Goal: Task Accomplishment & Management: Complete application form

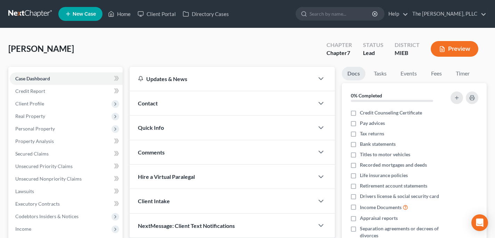
click at [41, 14] on link at bounding box center [30, 14] width 44 height 13
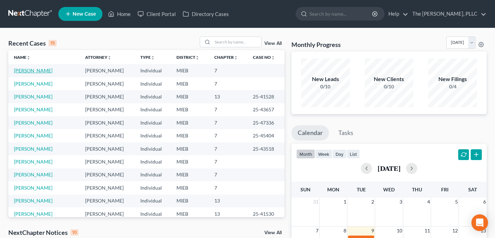
click at [35, 71] on link "[PERSON_NAME]" at bounding box center [33, 70] width 39 height 6
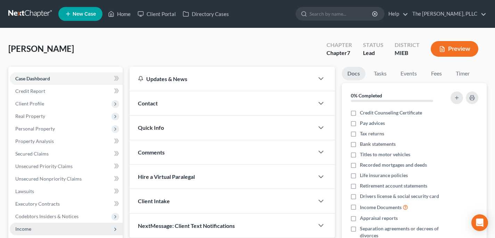
scroll to position [56, 0]
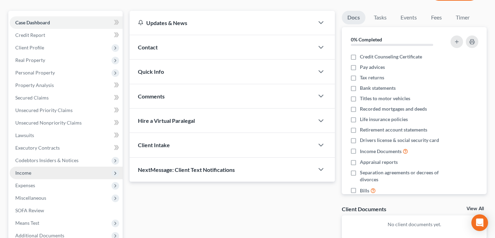
click at [58, 177] on span "Income" at bounding box center [66, 172] width 113 height 13
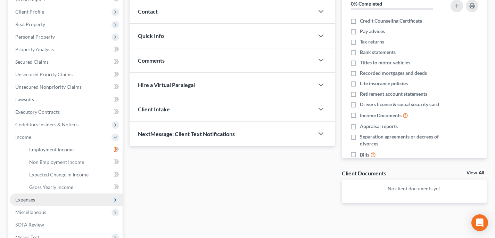
scroll to position [120, 0]
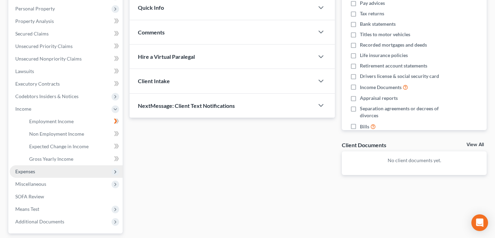
click at [63, 172] on span "Expenses" at bounding box center [66, 171] width 113 height 13
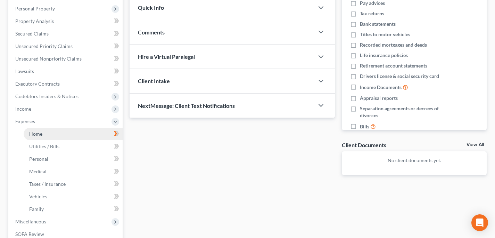
click at [61, 133] on link "Home" at bounding box center [73, 134] width 99 height 13
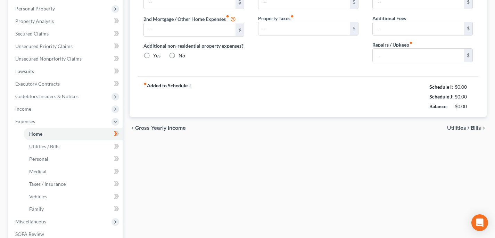
scroll to position [26, 0]
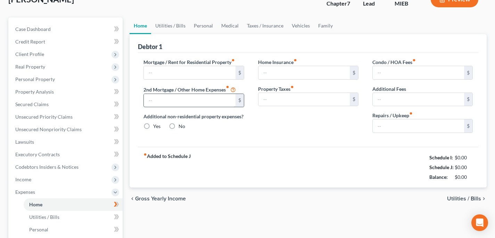
type input "1,325.00"
type input "0.00"
radio input "true"
type input "30.00"
type input "0.00"
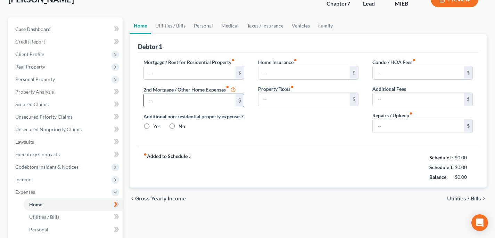
type input "0.00"
type input "22.51"
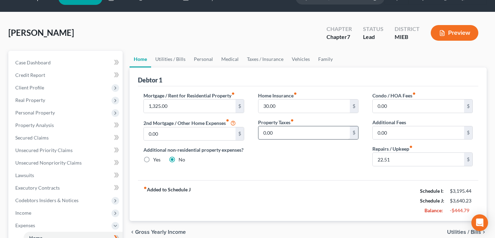
scroll to position [16, 0]
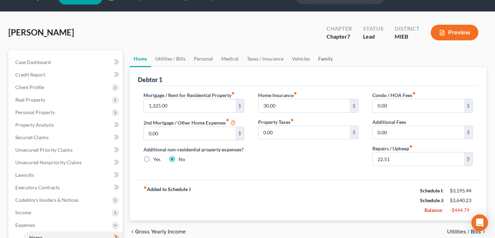
click at [323, 59] on link "Family" at bounding box center [325, 58] width 23 height 17
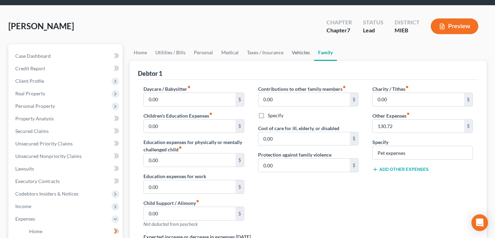
scroll to position [32, 0]
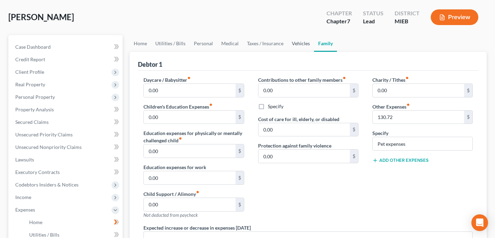
click at [295, 48] on link "Vehicles" at bounding box center [301, 43] width 26 height 17
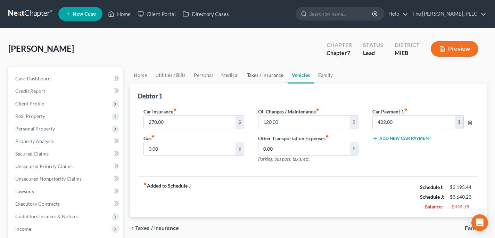
click at [272, 73] on link "Taxes / Insurance" at bounding box center [265, 75] width 45 height 17
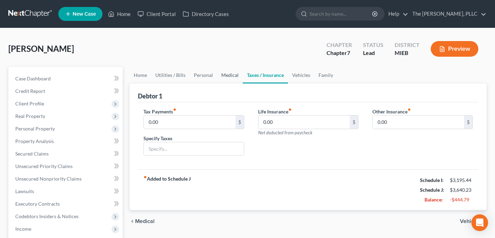
click at [224, 76] on link "Medical" at bounding box center [230, 75] width 26 height 17
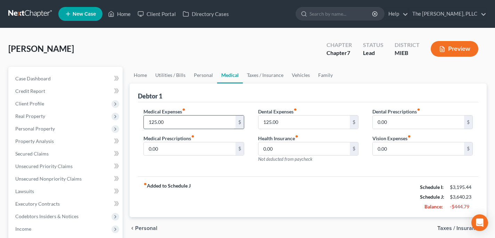
click at [181, 122] on input "125.00" at bounding box center [189, 121] width 91 height 13
type input "50"
click at [280, 117] on input "125.00" at bounding box center [304, 121] width 91 height 13
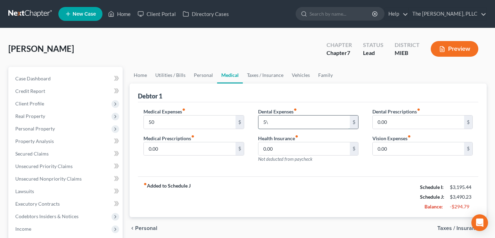
type input "5"
click at [204, 72] on link "Personal" at bounding box center [203, 75] width 27 height 17
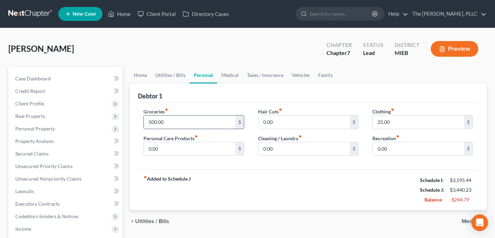
click at [189, 117] on input "500.00" at bounding box center [189, 121] width 91 height 13
type input "750"
click at [360, 95] on div "Debtor 1" at bounding box center [308, 92] width 341 height 19
click at [190, 79] on link "Personal" at bounding box center [203, 75] width 27 height 17
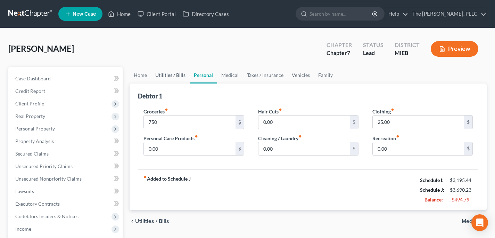
click at [175, 77] on link "Utilities / Bills" at bounding box center [170, 75] width 39 height 17
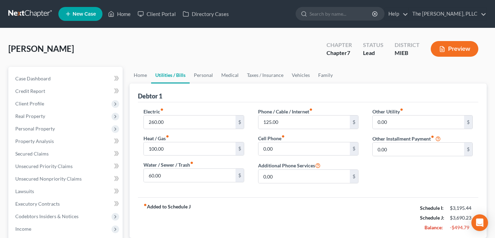
click at [154, 78] on link "Utilities / Bills" at bounding box center [170, 75] width 39 height 17
click at [141, 74] on link "Home" at bounding box center [141, 75] width 22 height 17
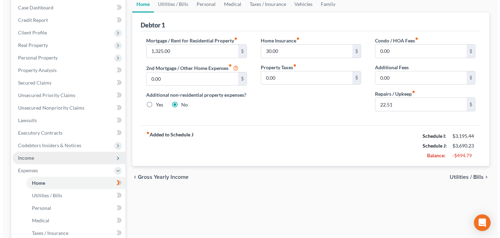
scroll to position [71, 0]
click at [76, 156] on span "Income" at bounding box center [66, 157] width 113 height 13
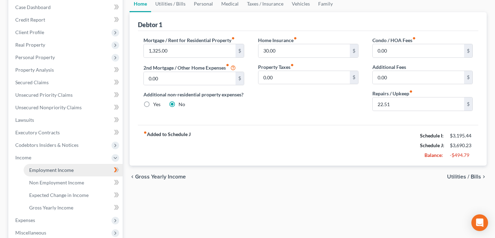
click at [79, 167] on link "Employment Income" at bounding box center [73, 170] width 99 height 13
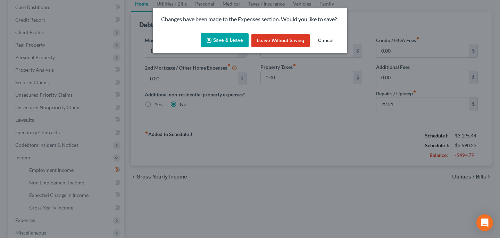
click at [228, 40] on button "Save & Leave" at bounding box center [225, 40] width 48 height 15
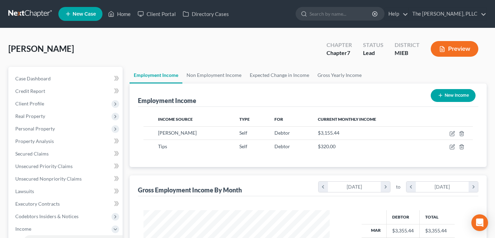
click at [31, 12] on link at bounding box center [30, 14] width 44 height 13
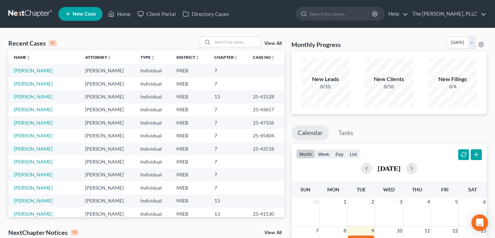
click at [82, 14] on span "New Case" at bounding box center [84, 13] width 23 height 5
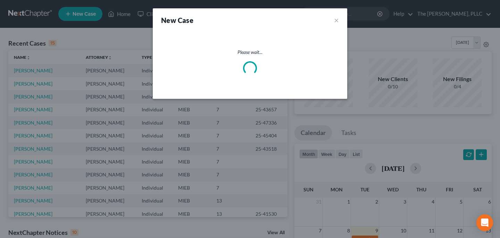
select select "40"
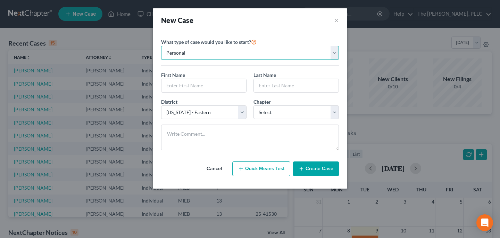
click at [229, 50] on select "Personal Business" at bounding box center [250, 53] width 178 height 14
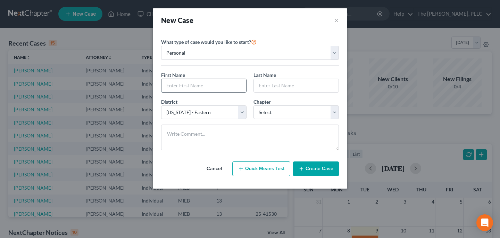
click at [183, 84] on input "text" at bounding box center [204, 85] width 85 height 13
type input "[PERSON_NAME]"
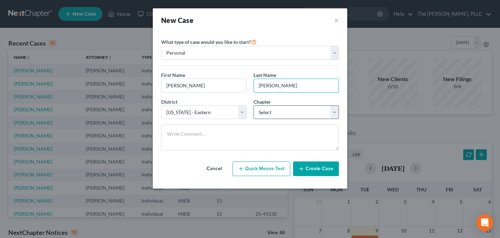
type input "[PERSON_NAME]"
click at [280, 111] on select "Select 7 11 12 13" at bounding box center [296, 112] width 85 height 14
click at [254, 105] on select "Select 7 11 12 13" at bounding box center [296, 112] width 85 height 14
click at [271, 114] on select "Select 7 11 12 13" at bounding box center [296, 112] width 85 height 14
select select "0"
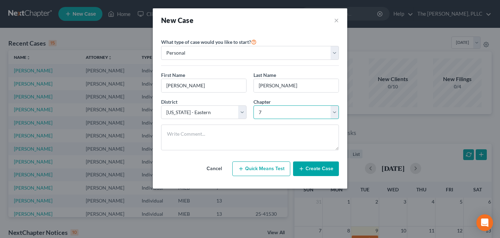
click at [254, 105] on select "Select 7 11 12 13" at bounding box center [296, 112] width 85 height 14
click at [318, 169] on button "Create Case" at bounding box center [316, 168] width 46 height 15
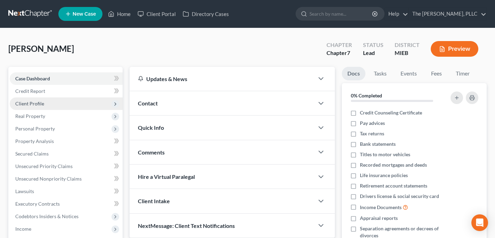
click at [52, 101] on span "Client Profile" at bounding box center [66, 103] width 113 height 13
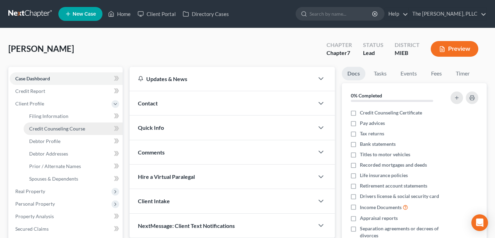
click at [80, 123] on link "Credit Counseling Course" at bounding box center [73, 128] width 99 height 13
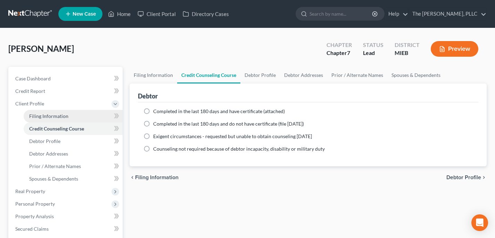
click at [68, 116] on link "Filing Information" at bounding box center [73, 116] width 99 height 13
select select "1"
select select "0"
select select "40"
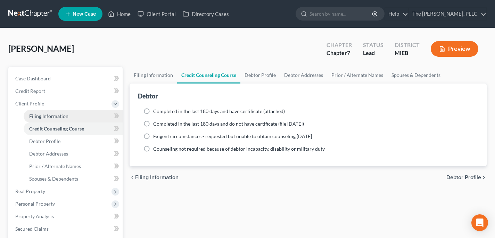
select select "23"
